Goal: Information Seeking & Learning: Find specific page/section

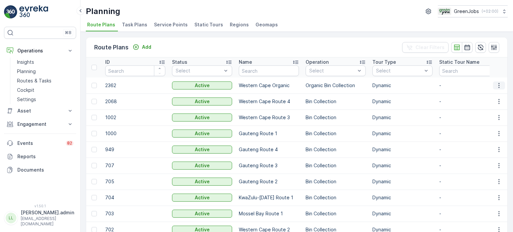
click at [497, 86] on icon "button" at bounding box center [499, 85] width 7 height 7
click at [132, 23] on span "Task Plans" at bounding box center [134, 24] width 25 height 7
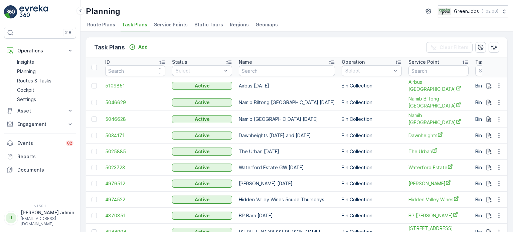
click at [167, 24] on span "Service Points" at bounding box center [171, 24] width 34 height 7
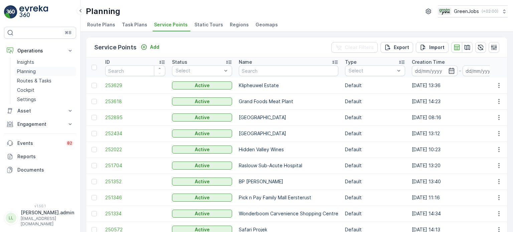
click at [31, 71] on p "Planning" at bounding box center [26, 71] width 19 height 7
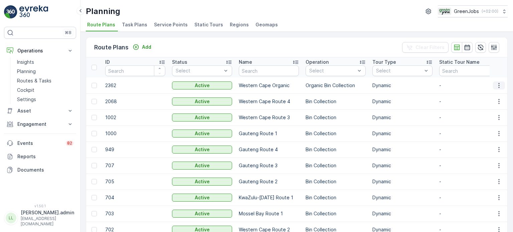
click at [499, 85] on icon "button" at bounding box center [499, 85] width 7 height 7
click at [160, 24] on span "Service Points" at bounding box center [171, 24] width 34 height 7
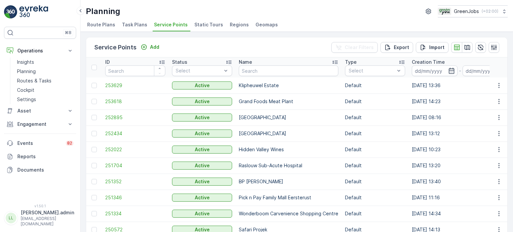
click at [136, 27] on span "Task Plans" at bounding box center [134, 24] width 25 height 7
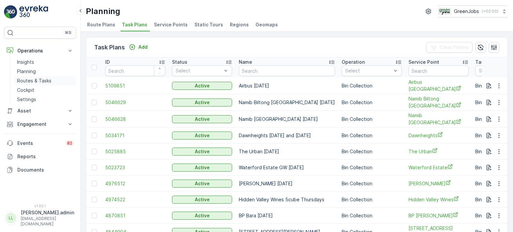
click at [33, 81] on p "Routes & Tasks" at bounding box center [34, 81] width 34 height 7
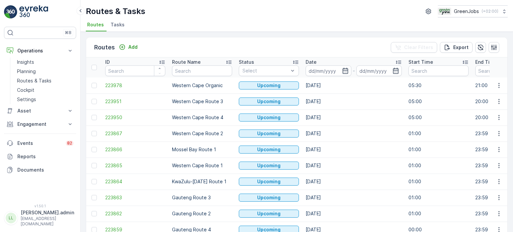
click at [121, 25] on span "Tasks" at bounding box center [118, 24] width 14 height 7
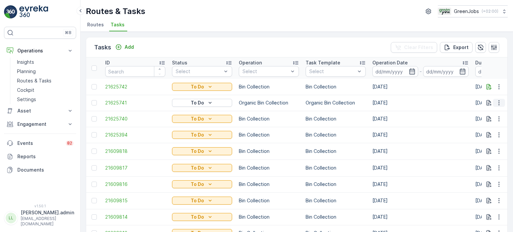
click at [496, 103] on icon "button" at bounding box center [499, 103] width 7 height 7
click at [480, 111] on span "See More Details" at bounding box center [485, 112] width 39 height 7
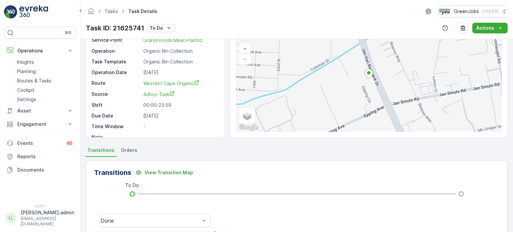
scroll to position [33, 0]
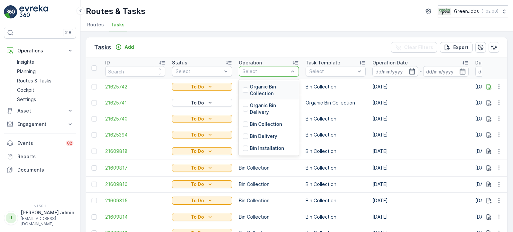
click at [253, 91] on p "Organic Bin Collection" at bounding box center [272, 90] width 45 height 13
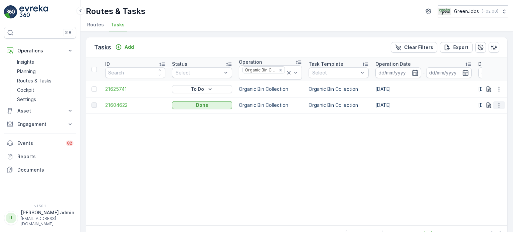
click at [497, 103] on icon "button" at bounding box center [499, 105] width 7 height 7
click at [488, 115] on span "See More Details" at bounding box center [491, 114] width 39 height 7
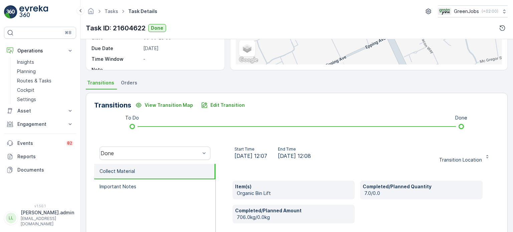
scroll to position [100, 0]
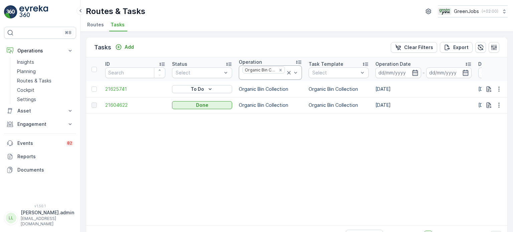
click at [286, 72] on icon at bounding box center [289, 73] width 7 height 7
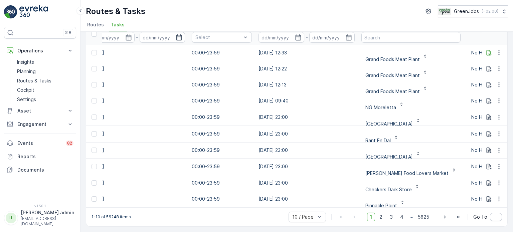
scroll to position [0, 387]
click at [496, 66] on icon "button" at bounding box center [499, 69] width 7 height 7
click at [474, 75] on span "See More Details" at bounding box center [485, 76] width 39 height 7
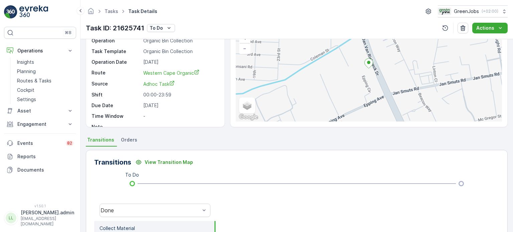
scroll to position [33, 0]
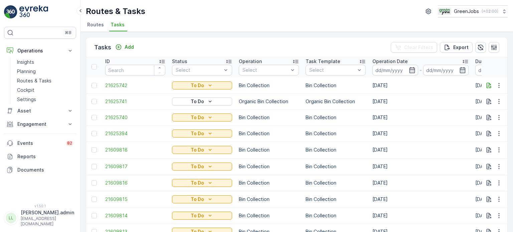
scroll to position [2, 0]
click at [496, 82] on icon "button" at bounding box center [499, 85] width 7 height 7
click at [483, 94] on span "See More Details" at bounding box center [485, 94] width 39 height 7
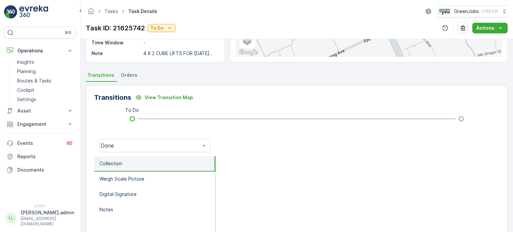
scroll to position [67, 0]
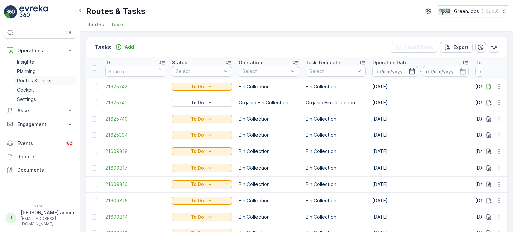
click at [42, 81] on p "Routes & Tasks" at bounding box center [34, 81] width 34 height 7
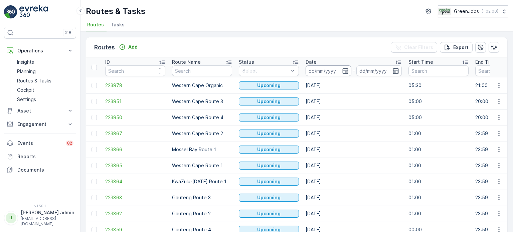
click at [341, 72] on input at bounding box center [329, 71] width 46 height 11
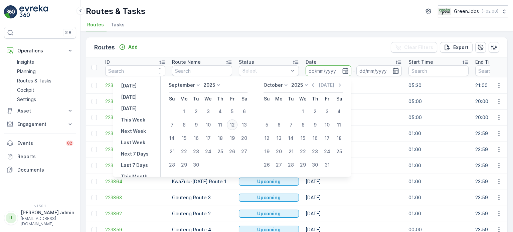
click at [235, 124] on div "12" at bounding box center [232, 125] width 11 height 11
type input "[DATE]"
click at [235, 124] on div "12" at bounding box center [232, 125] width 11 height 11
type input "[DATE]"
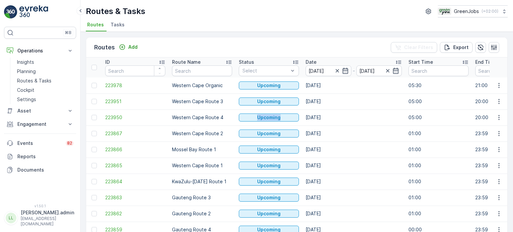
click at [236, 124] on td "Upcoming" at bounding box center [269, 118] width 67 height 16
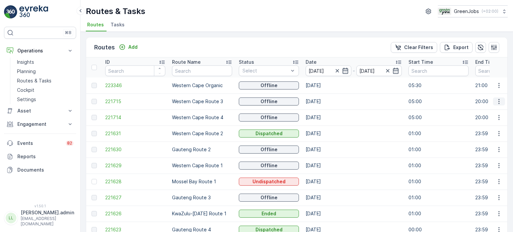
drag, startPoint x: 499, startPoint y: 101, endPoint x: 496, endPoint y: 101, distance: 3.7
click at [498, 101] on icon "button" at bounding box center [499, 101] width 7 height 7
click at [483, 109] on span "See More Details" at bounding box center [483, 111] width 39 height 7
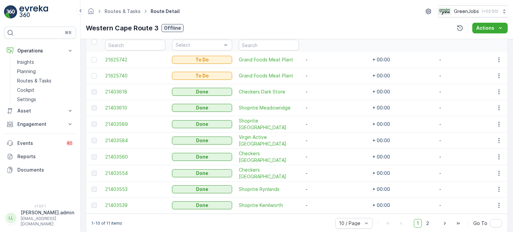
scroll to position [201, 0]
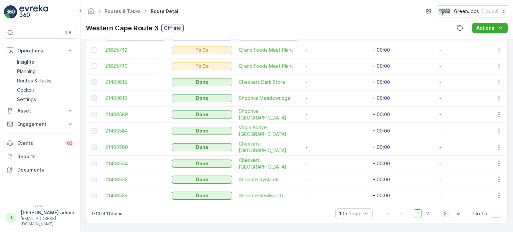
click at [445, 215] on icon "button" at bounding box center [445, 214] width 7 height 7
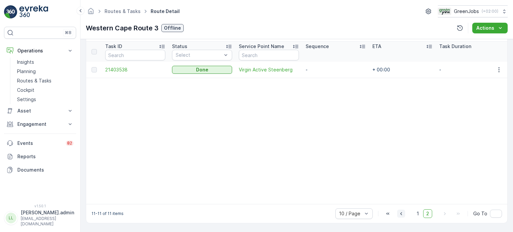
click at [402, 216] on icon "button" at bounding box center [401, 214] width 7 height 7
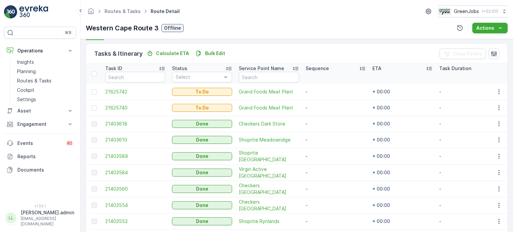
scroll to position [146, 0]
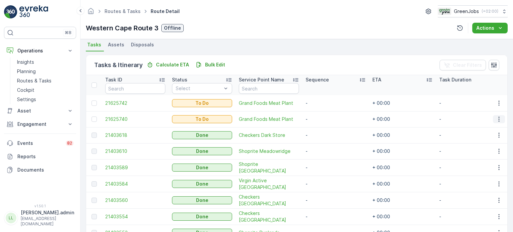
click at [496, 120] on icon "button" at bounding box center [499, 119] width 7 height 7
click at [471, 129] on span "See More Details" at bounding box center [485, 128] width 39 height 7
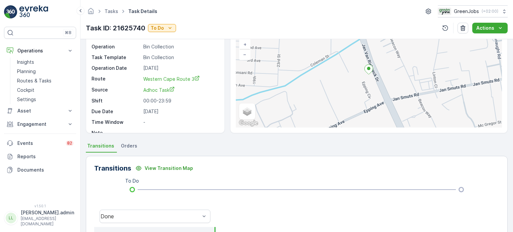
scroll to position [33, 0]
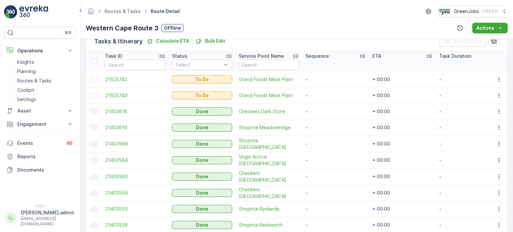
scroll to position [201, 0]
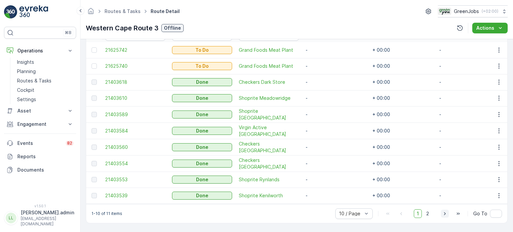
click at [443, 215] on icon "button" at bounding box center [445, 214] width 7 height 7
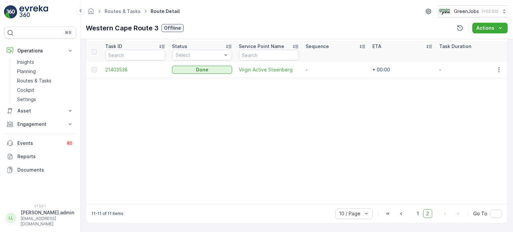
scroll to position [182, 0]
click at [402, 213] on icon "button" at bounding box center [401, 214] width 7 height 7
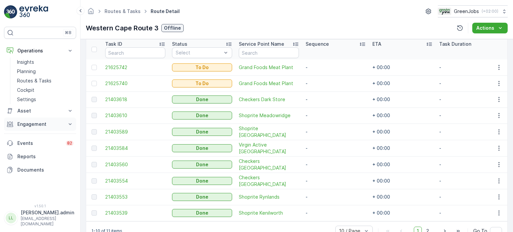
click at [31, 125] on p "Engagement" at bounding box center [39, 124] width 45 height 7
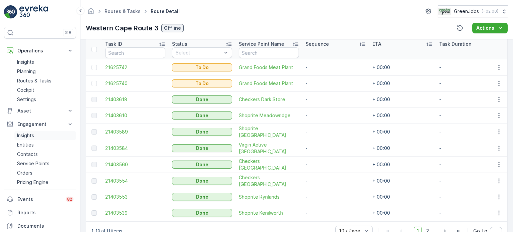
click at [28, 136] on p "Insights" at bounding box center [25, 135] width 17 height 7
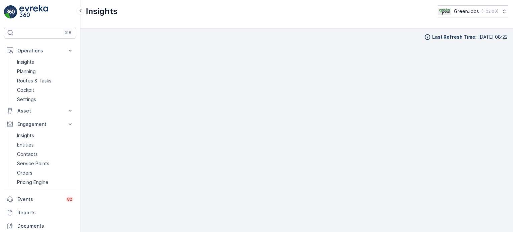
scroll to position [5, 0]
click at [29, 70] on p "Planning" at bounding box center [26, 71] width 19 height 7
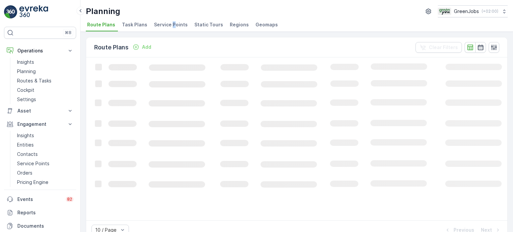
click at [171, 24] on span "Service Points" at bounding box center [171, 24] width 34 height 7
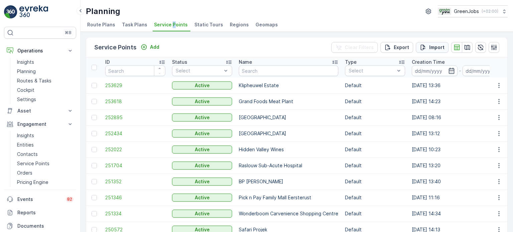
click at [422, 46] on icon "Import" at bounding box center [423, 47] width 7 height 7
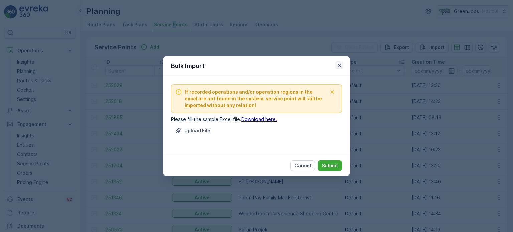
click at [340, 69] on icon "button" at bounding box center [339, 65] width 7 height 7
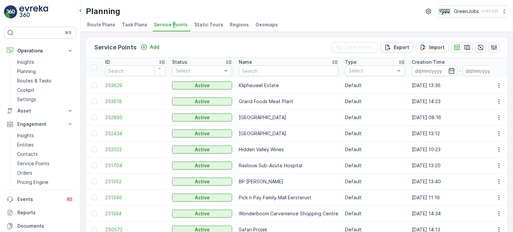
click at [399, 44] on p "Export" at bounding box center [401, 47] width 15 height 7
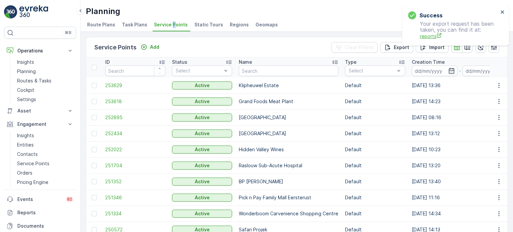
click at [433, 36] on span "reports" at bounding box center [459, 36] width 79 height 7
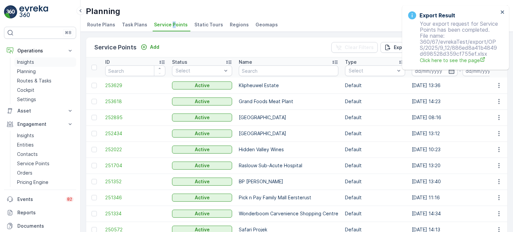
click at [21, 61] on p "Insights" at bounding box center [25, 62] width 17 height 7
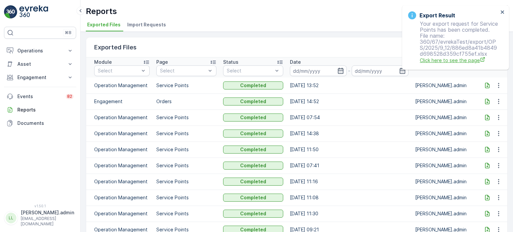
click at [460, 60] on span "Click here to see the page" at bounding box center [459, 60] width 79 height 7
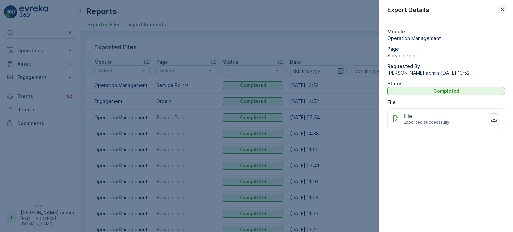
click at [501, 10] on icon "button" at bounding box center [502, 9] width 3 height 3
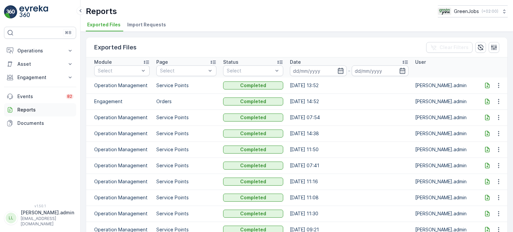
click at [24, 110] on p "Reports" at bounding box center [45, 110] width 56 height 7
click at [486, 85] on icon at bounding box center [487, 86] width 4 height 6
click at [30, 53] on p "Operations" at bounding box center [39, 50] width 45 height 7
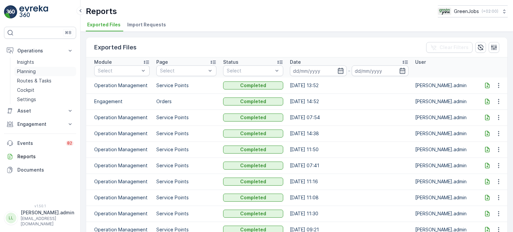
click at [27, 72] on p "Planning" at bounding box center [26, 71] width 19 height 7
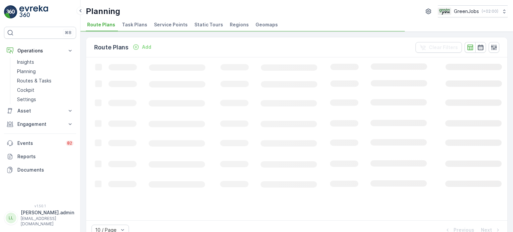
click at [170, 21] on span "Service Points" at bounding box center [171, 24] width 34 height 7
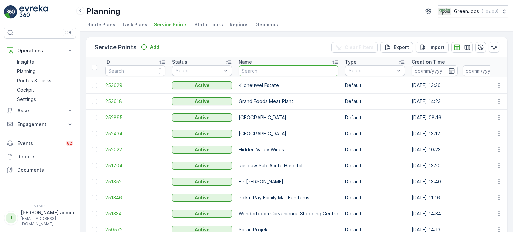
click at [287, 73] on input "text" at bounding box center [289, 71] width 100 height 11
type input "eersterust"
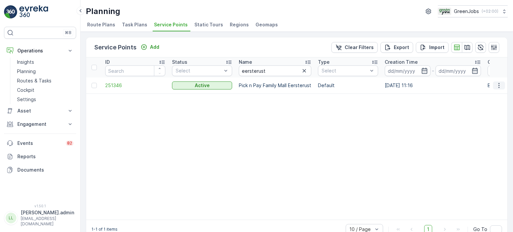
click at [496, 86] on icon "button" at bounding box center [499, 85] width 7 height 7
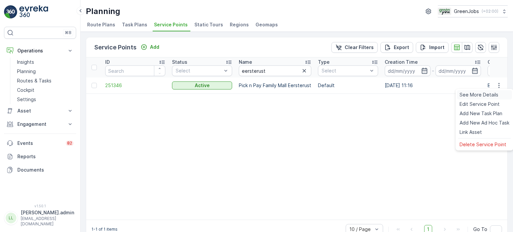
click at [488, 93] on span "See More Details" at bounding box center [479, 95] width 39 height 7
